Goal: Information Seeking & Learning: Learn about a topic

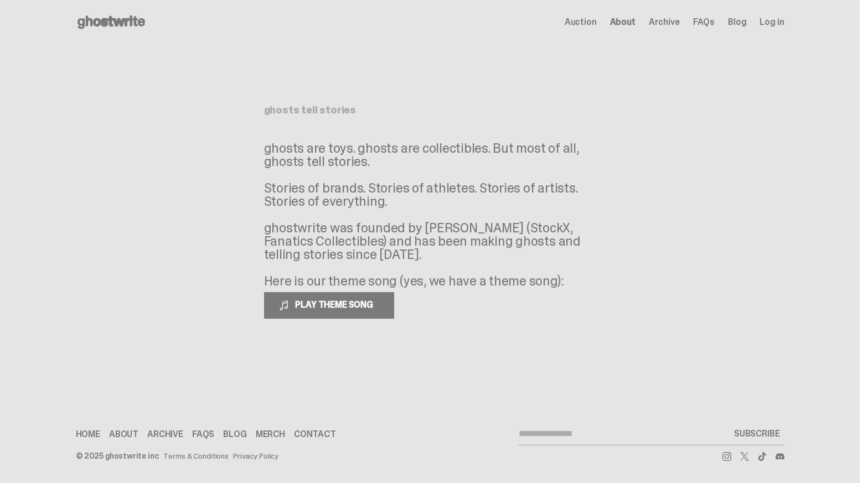
click at [712, 23] on span "FAQs" at bounding box center [704, 22] width 22 height 9
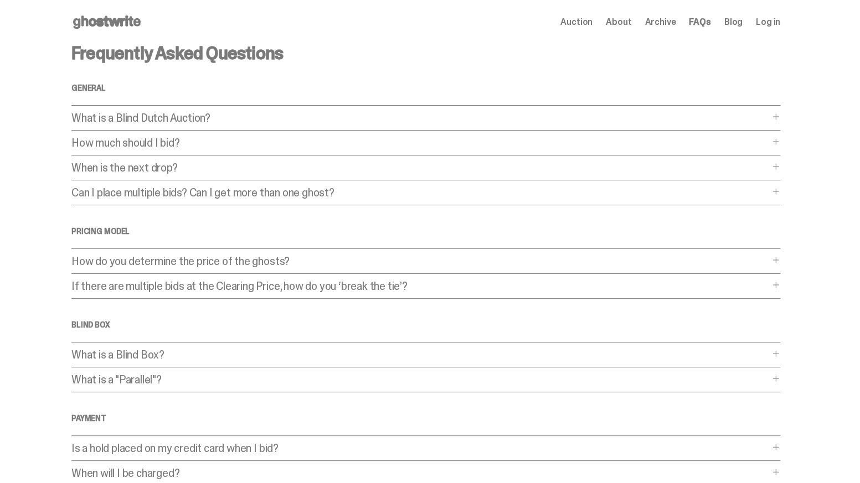
click at [654, 21] on span "Archive" at bounding box center [660, 22] width 31 height 9
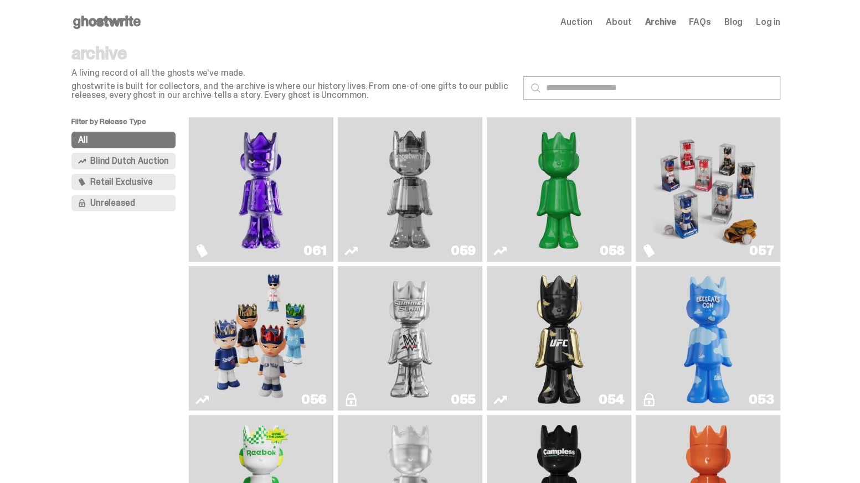
click at [394, 182] on img "Two" at bounding box center [409, 190] width 109 height 136
click at [592, 22] on span "Auction" at bounding box center [576, 22] width 32 height 9
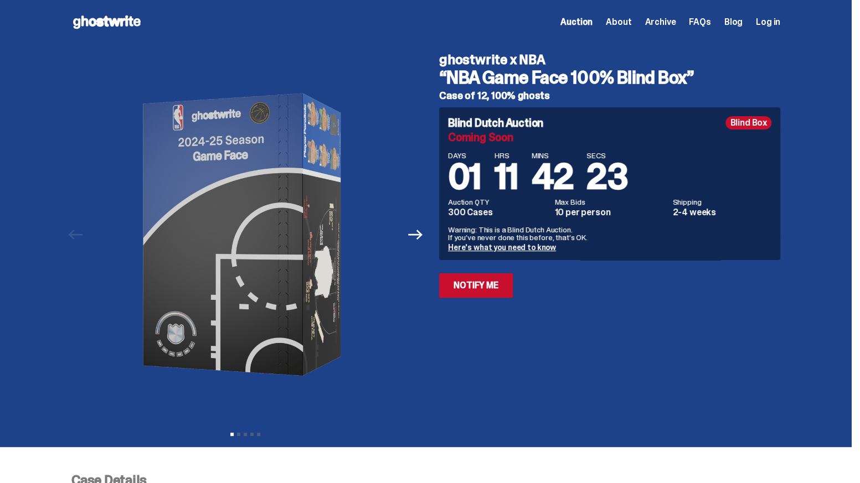
click at [631, 27] on span "About" at bounding box center [618, 22] width 25 height 9
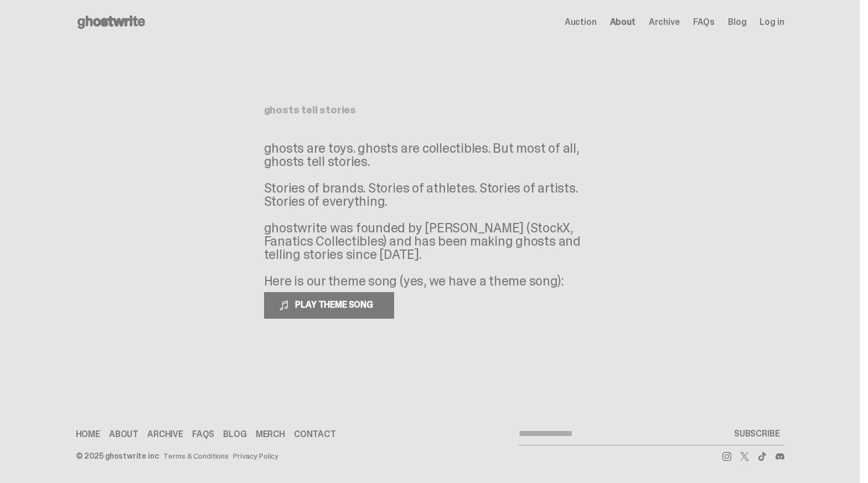
click at [661, 18] on span "Archive" at bounding box center [664, 22] width 31 height 9
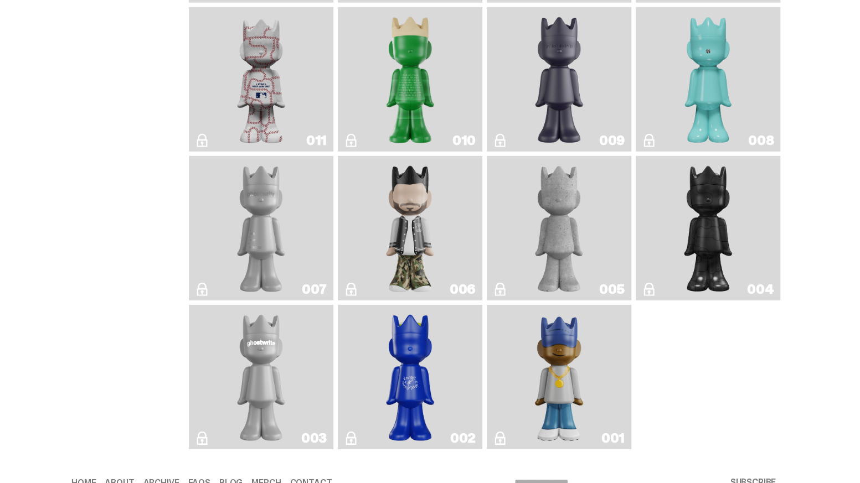
scroll to position [1962, 0]
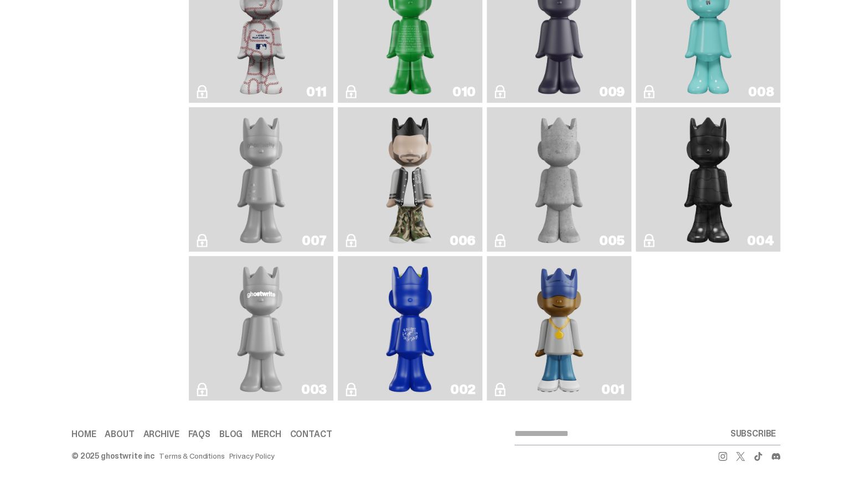
click at [530, 298] on link "001" at bounding box center [558, 329] width 131 height 136
click at [744, 177] on link "004" at bounding box center [707, 180] width 131 height 136
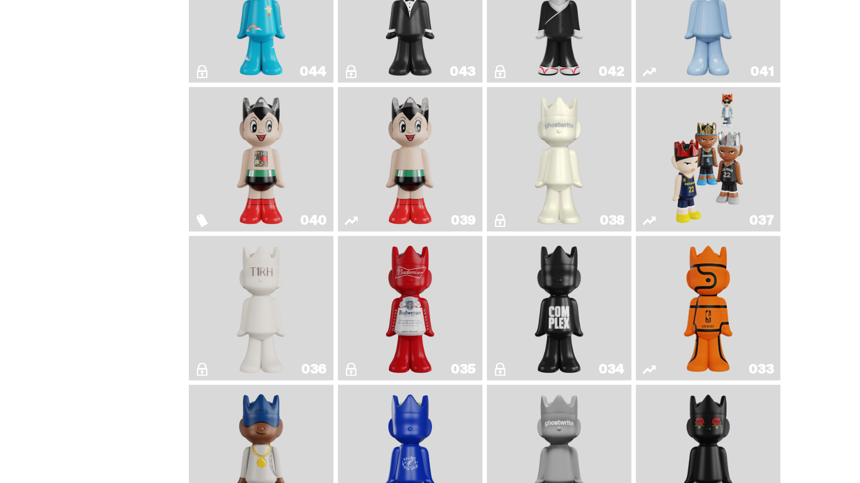
scroll to position [720, 0]
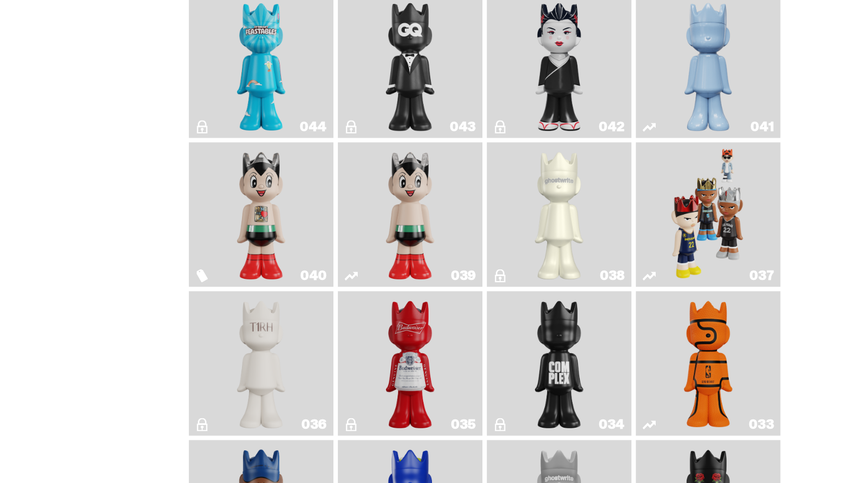
click at [288, 208] on img "Astro Boy (Heart)" at bounding box center [261, 215] width 59 height 136
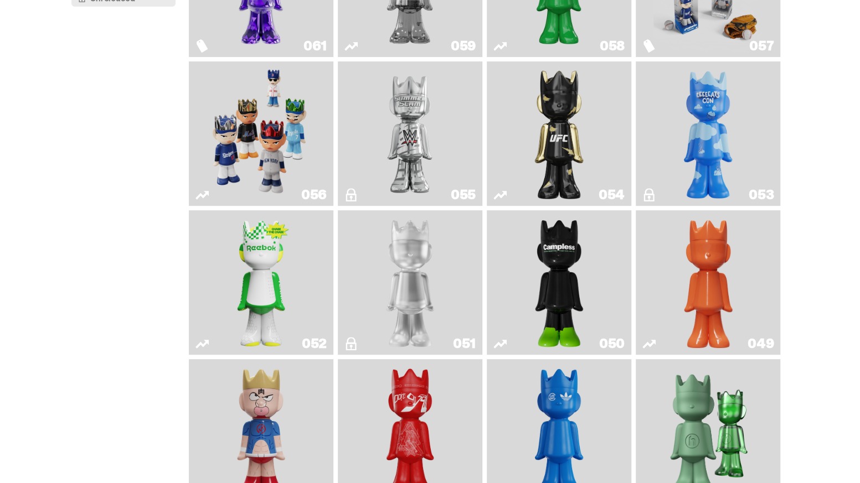
scroll to position [116, 0]
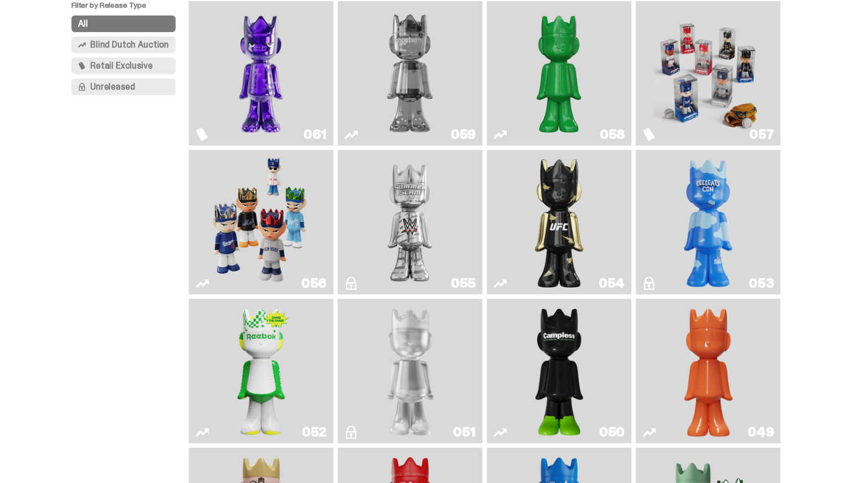
click at [413, 229] on img "I Was There SummerSlam" at bounding box center [409, 222] width 109 height 136
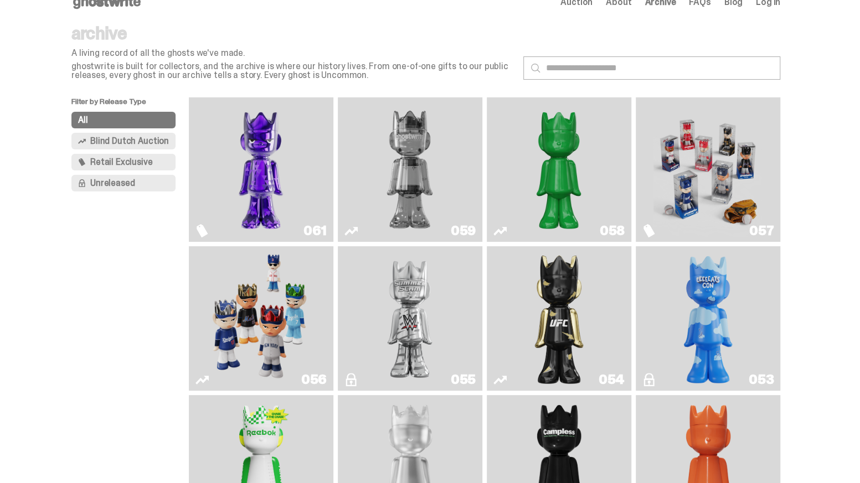
scroll to position [6, 0]
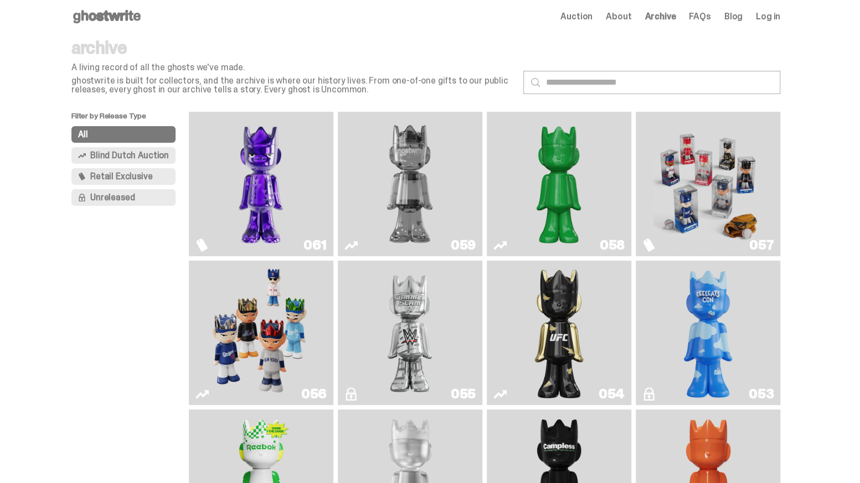
click at [261, 163] on img "Fantasy" at bounding box center [261, 184] width 109 height 136
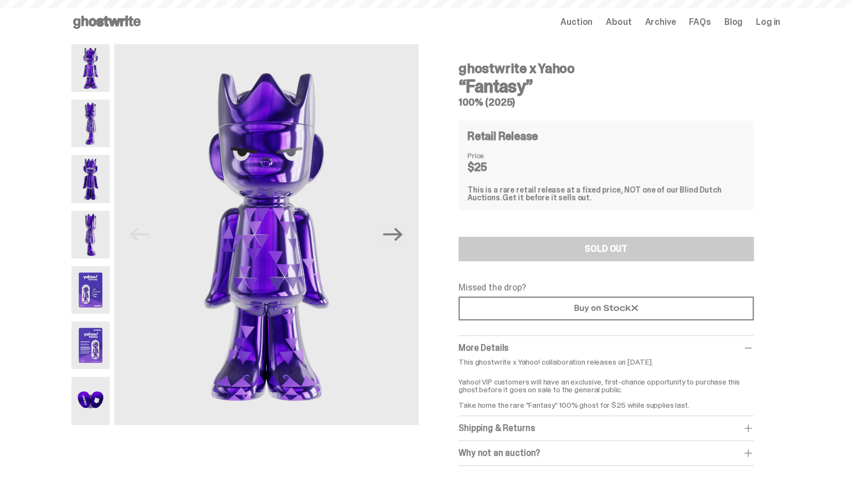
scroll to position [6, 0]
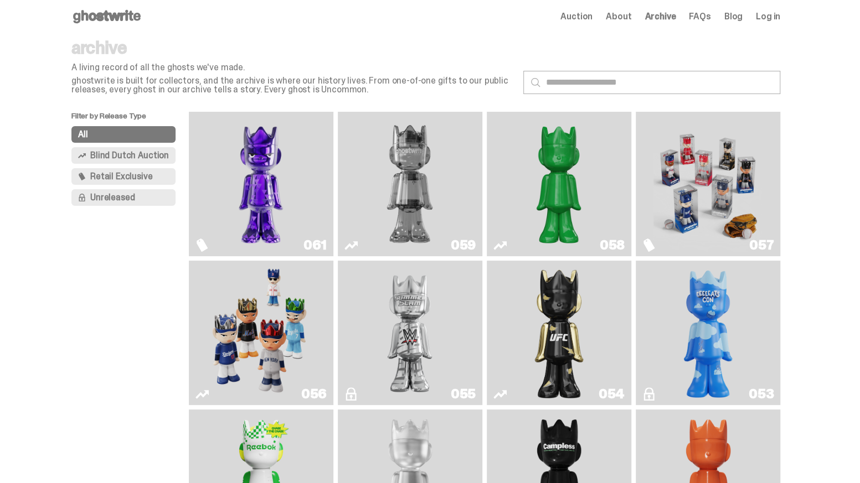
click at [386, 174] on img "Two" at bounding box center [409, 184] width 109 height 136
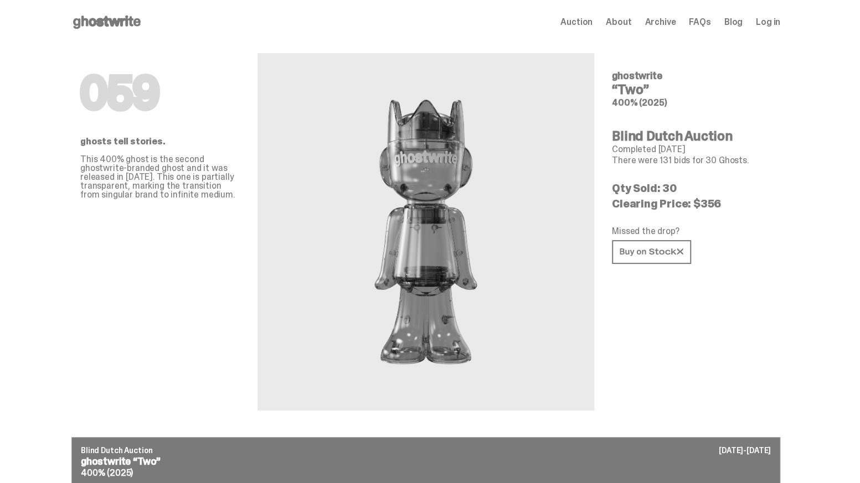
scroll to position [6, 0]
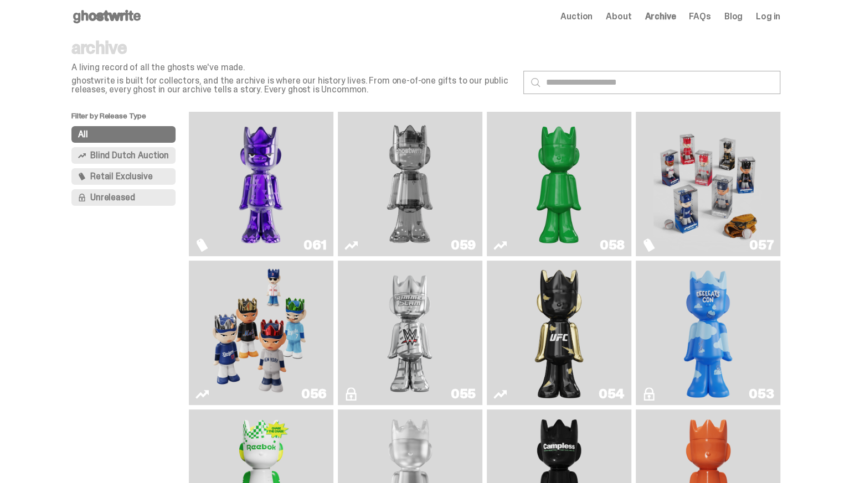
click at [101, 172] on span "Retail Exclusive" at bounding box center [121, 176] width 62 height 9
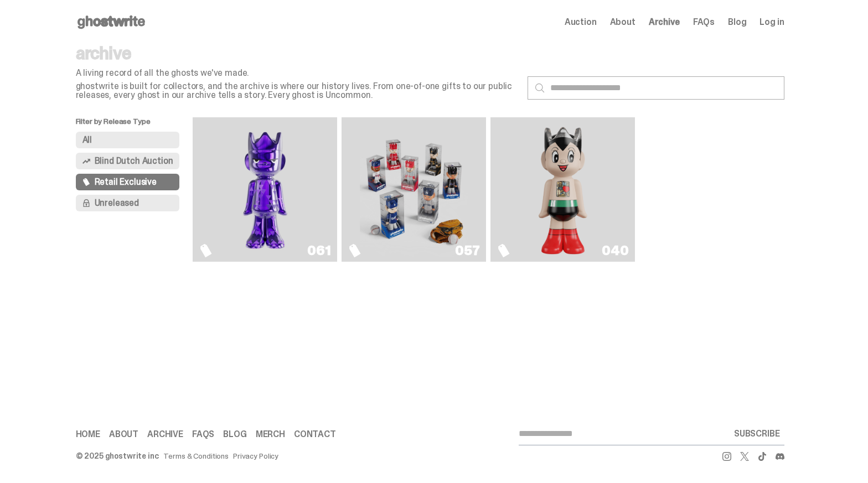
click at [104, 208] on span "Unreleased" at bounding box center [117, 203] width 44 height 9
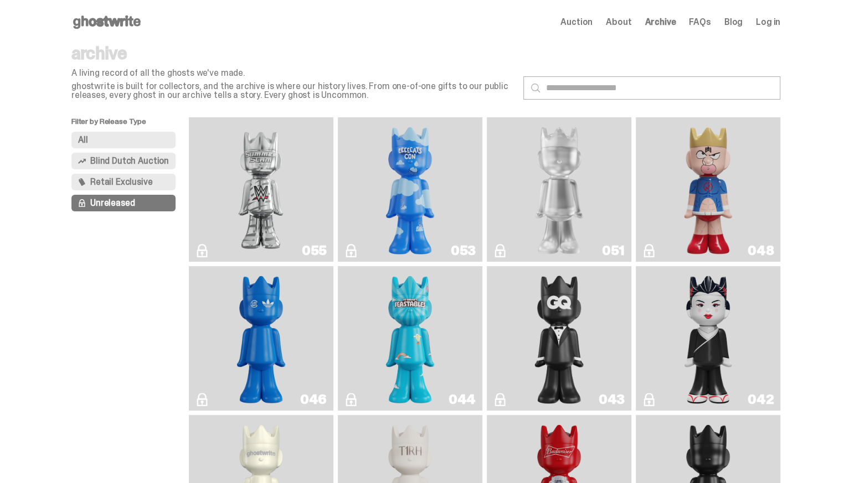
click at [112, 167] on button "Blind Dutch Auction" at bounding box center [123, 161] width 104 height 17
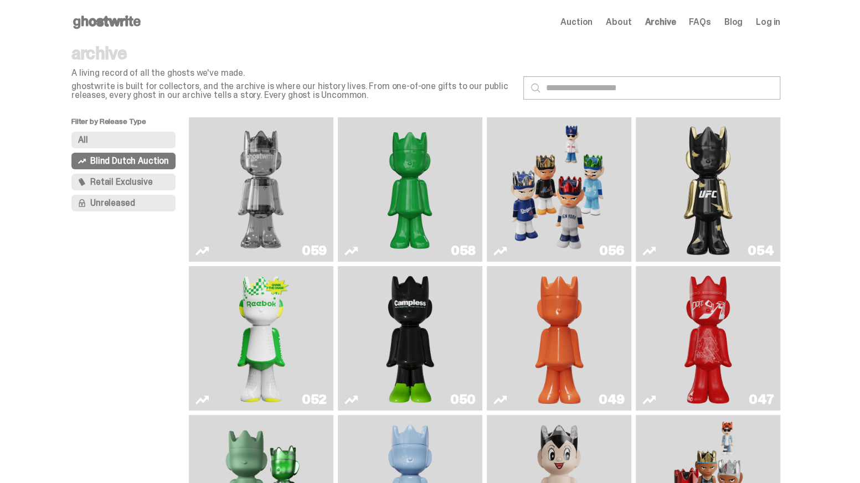
click at [115, 145] on button "All" at bounding box center [123, 140] width 104 height 17
